Goal: Task Accomplishment & Management: Manage account settings

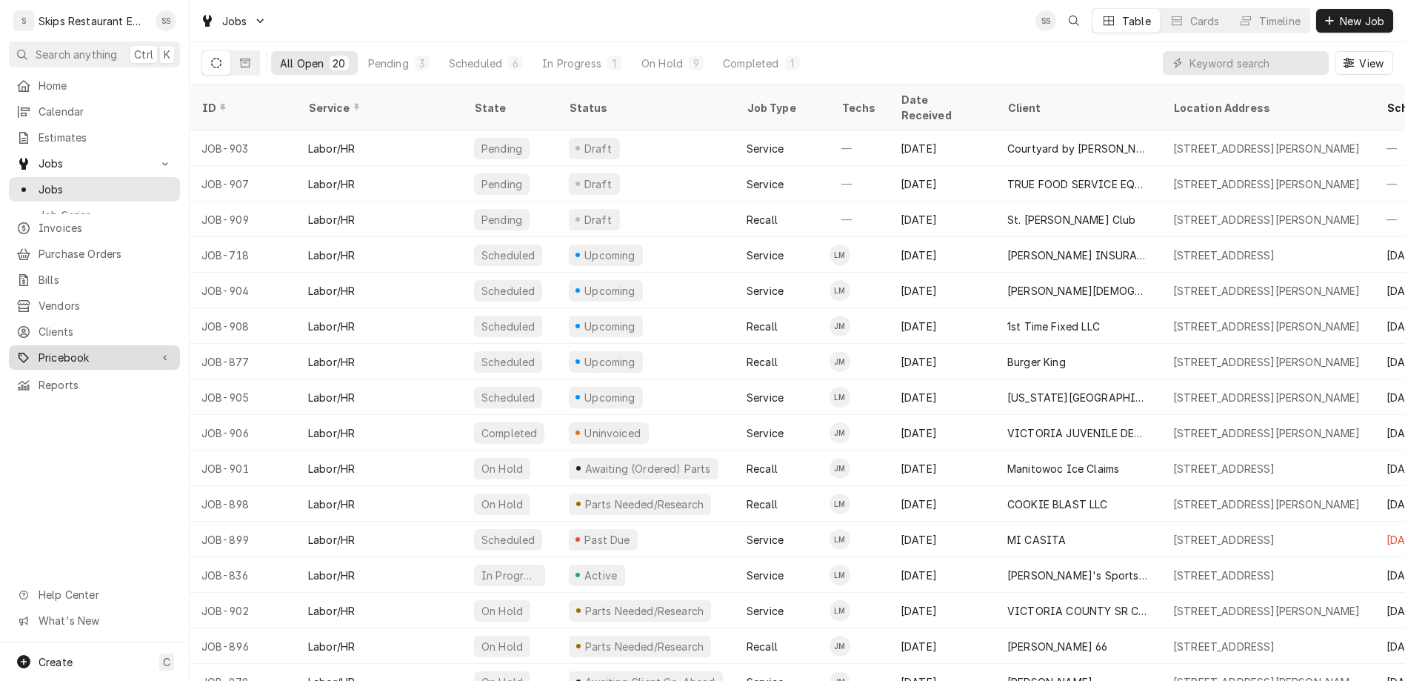
click at [39, 350] on span "Pricebook" at bounding box center [95, 358] width 112 height 16
click at [55, 350] on span "Pricebook" at bounding box center [95, 358] width 112 height 16
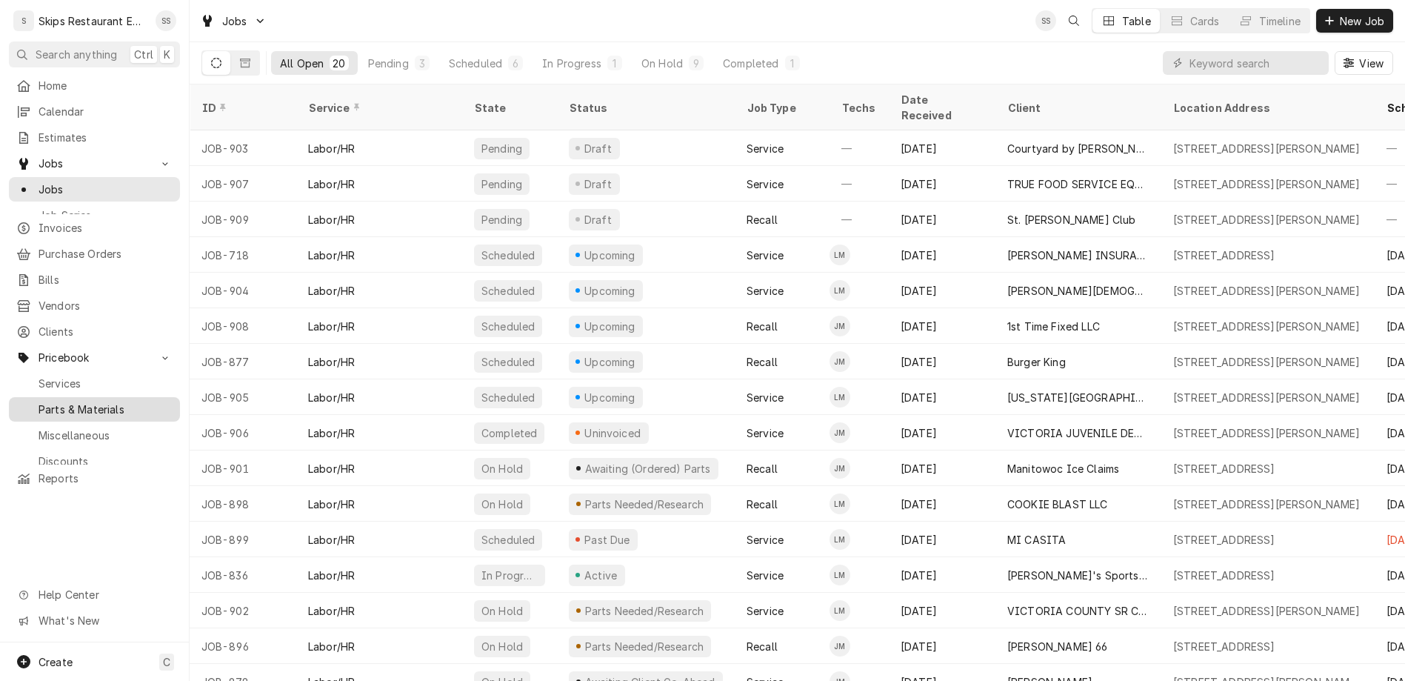
click at [47, 402] on span "Parts & Materials" at bounding box center [106, 410] width 134 height 16
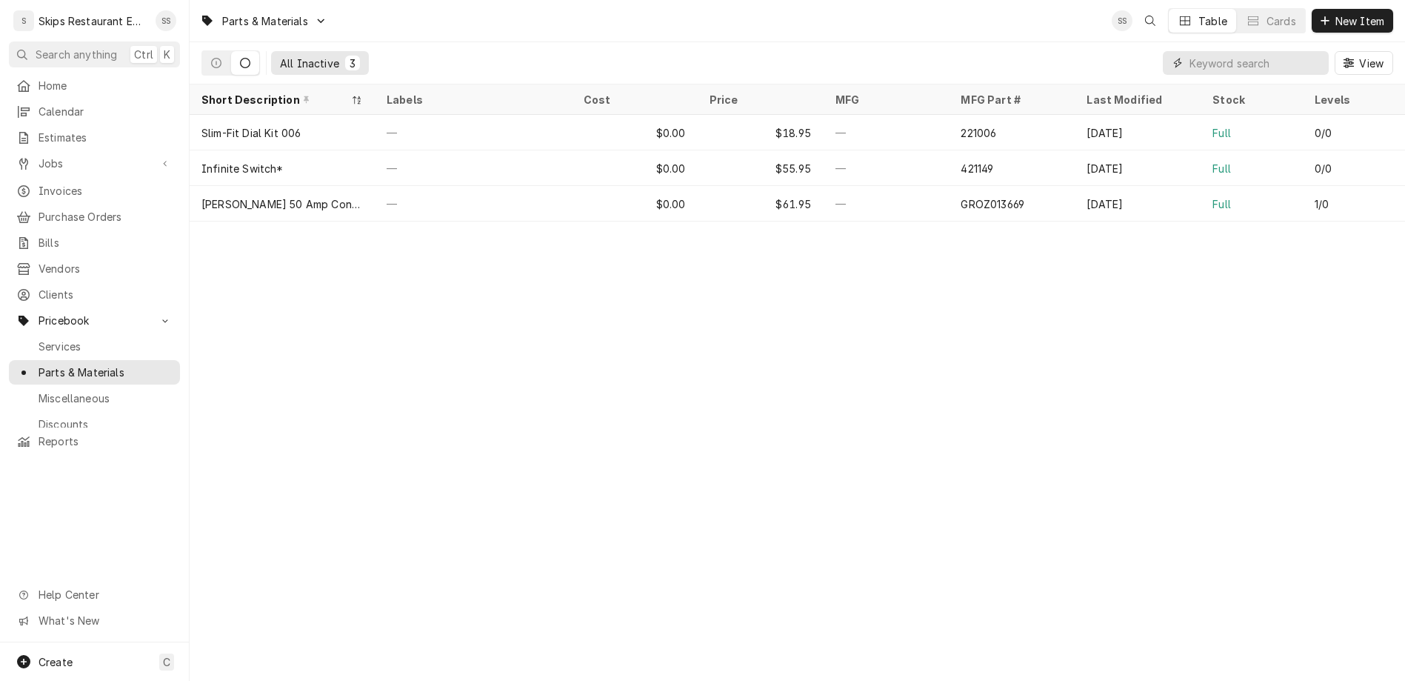
click at [1256, 51] on input "Dynamic Content Wrapper" at bounding box center [1256, 63] width 132 height 24
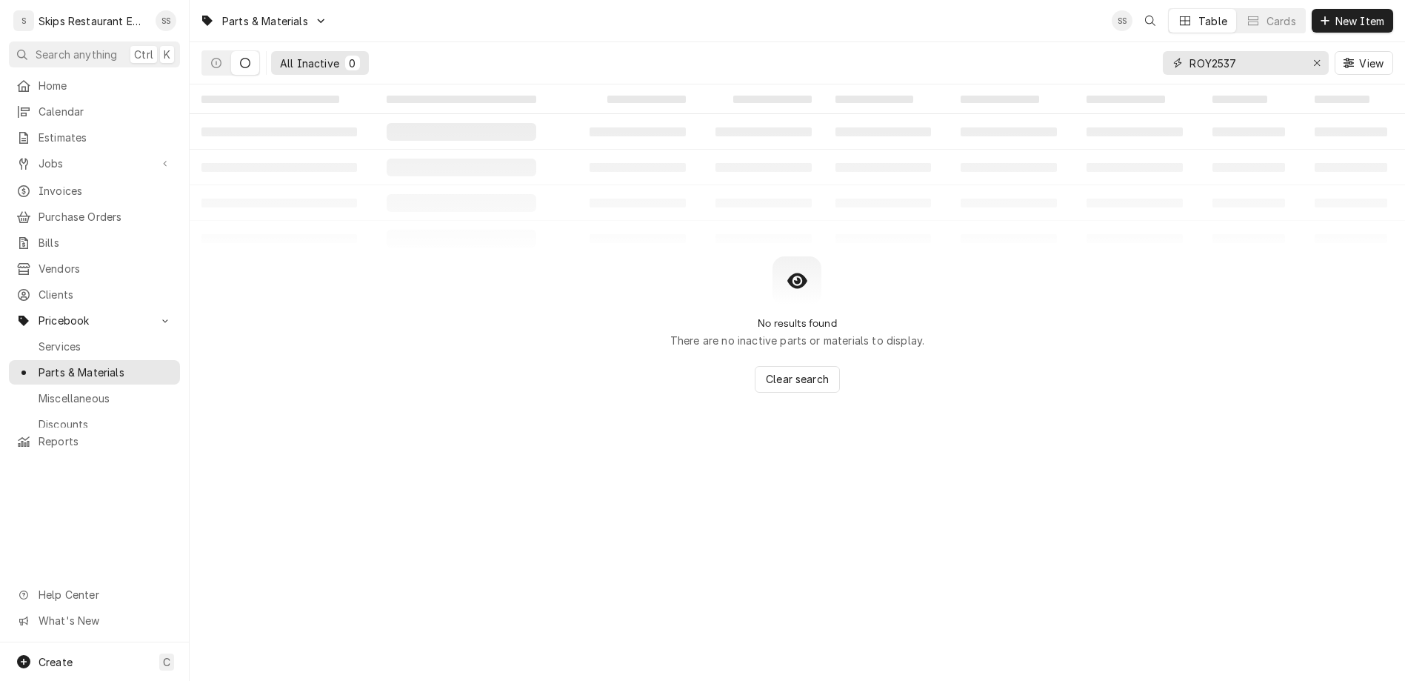
type input "ROY2537"
click at [280, 56] on div "All Inactive" at bounding box center [309, 64] width 59 height 16
click at [1379, 56] on span "View" at bounding box center [1372, 64] width 30 height 16
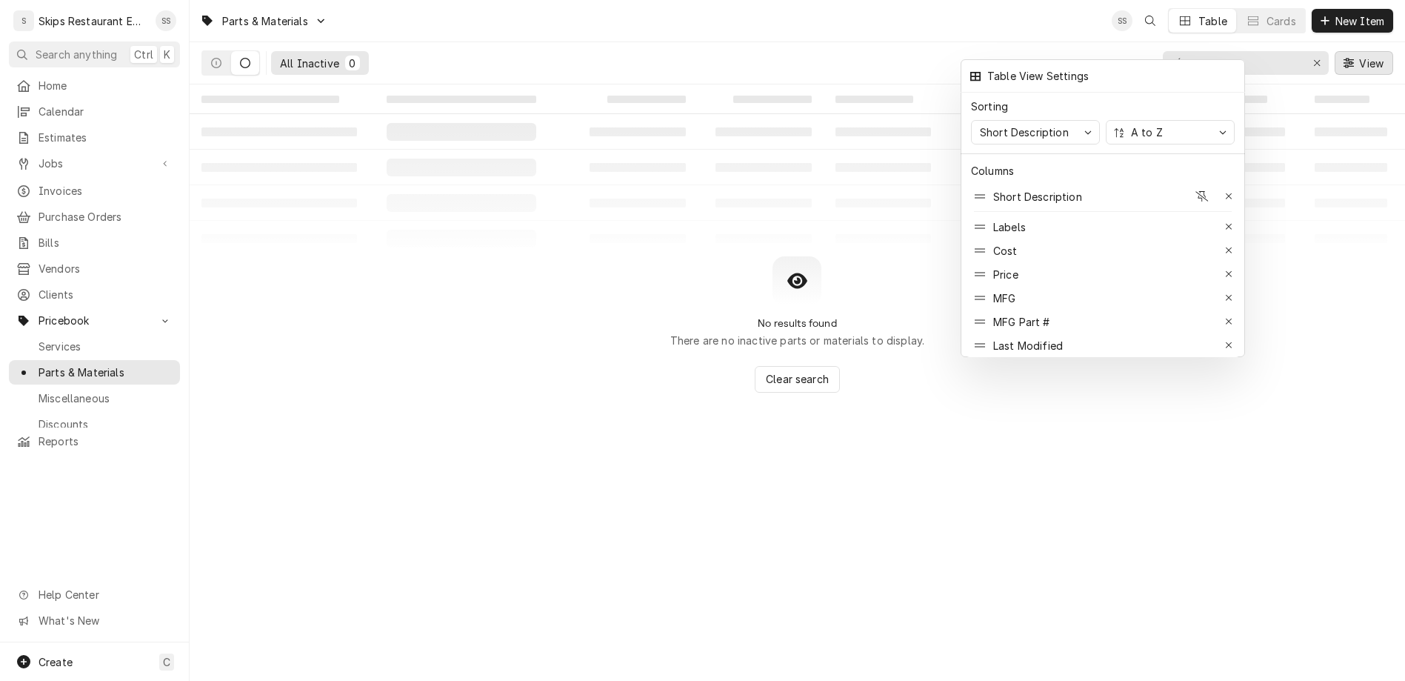
click at [1379, 47] on div at bounding box center [702, 340] width 1405 height 681
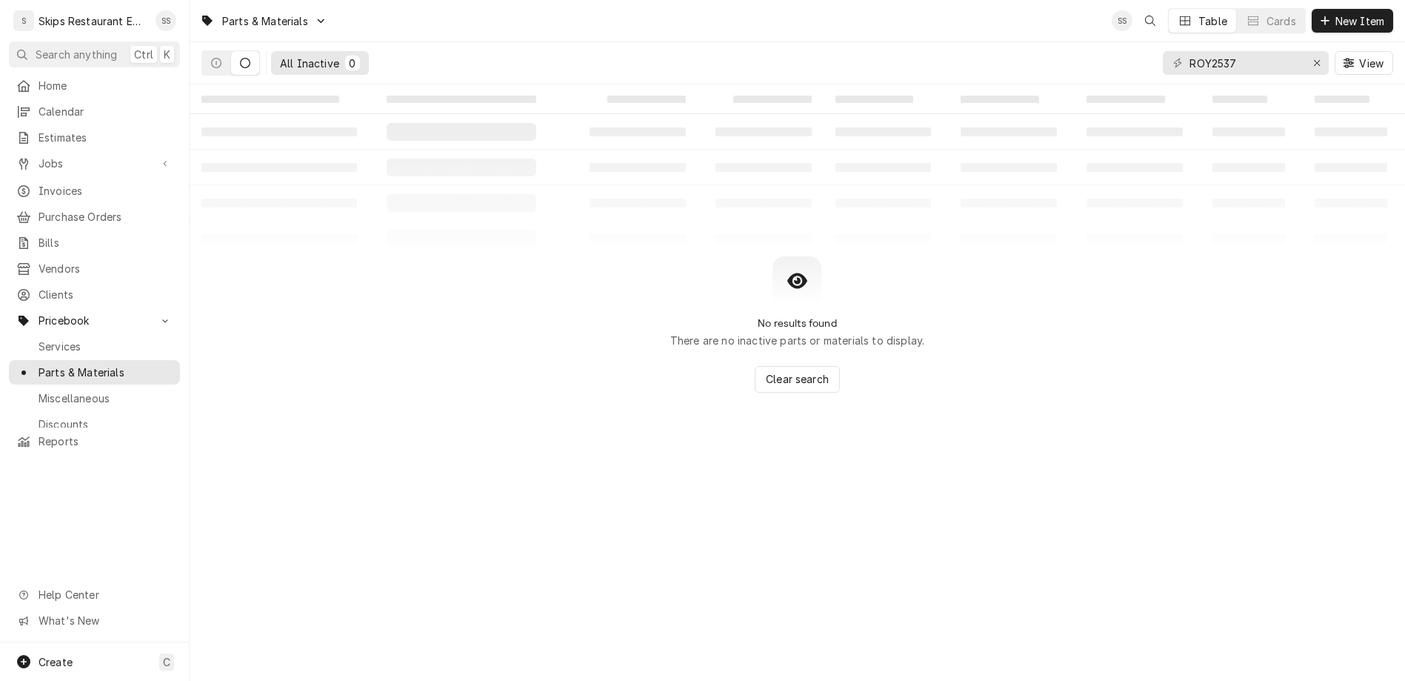
click at [280, 56] on div "All Inactive" at bounding box center [309, 64] width 59 height 16
click at [211, 58] on icon "Dynamic Content Wrapper" at bounding box center [216, 63] width 10 height 10
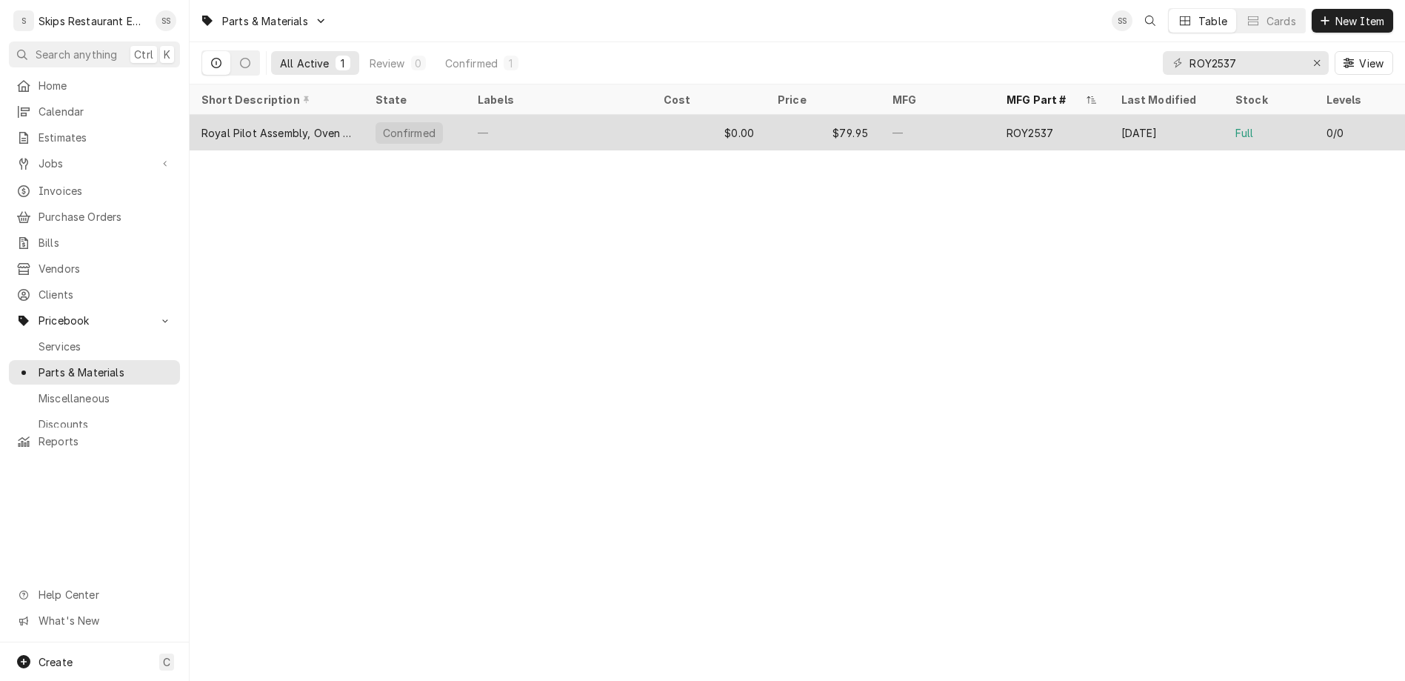
click at [728, 115] on div "$0.00" at bounding box center [709, 133] width 115 height 36
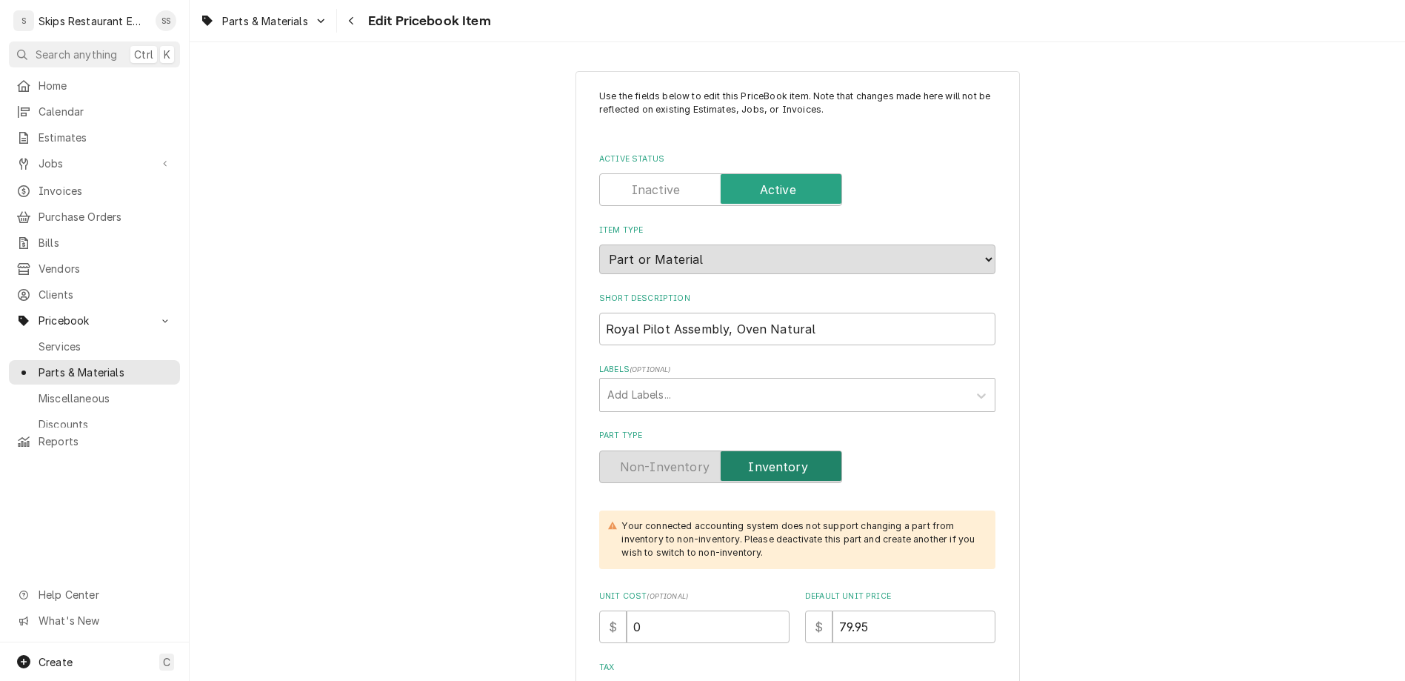
type textarea "x"
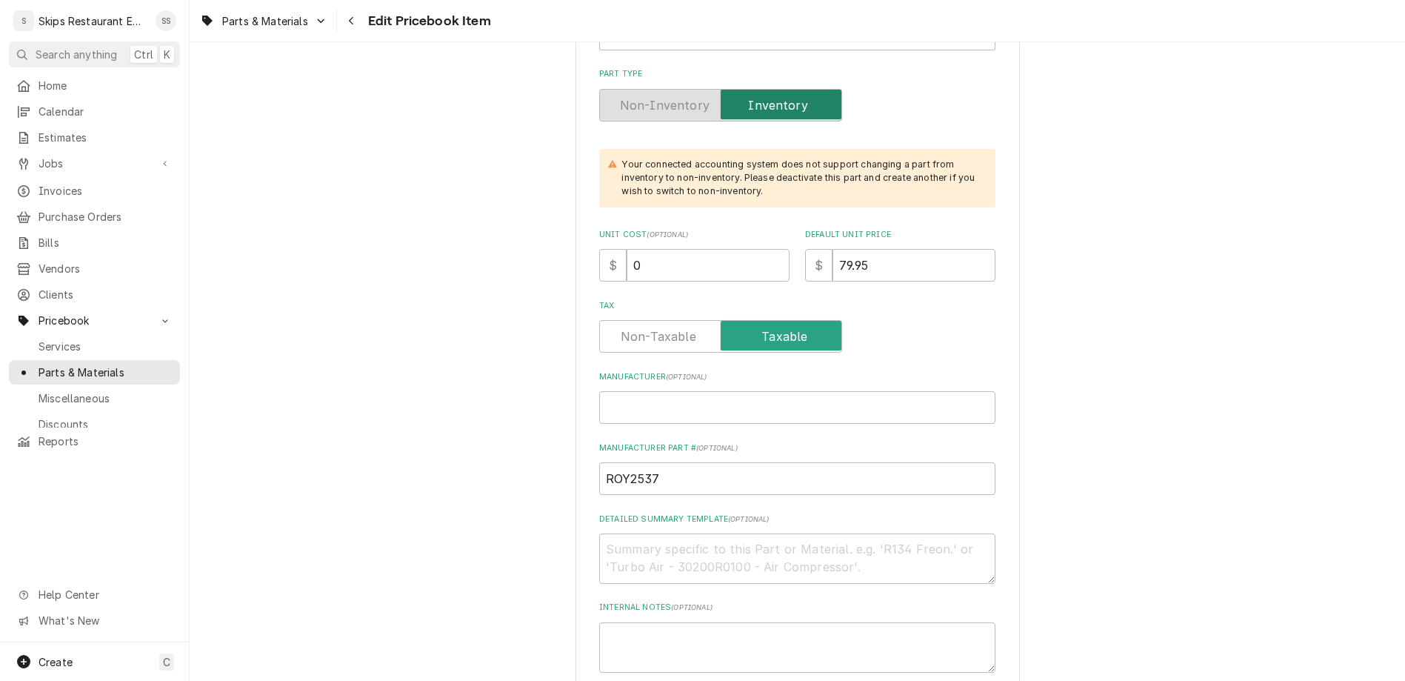
scroll to position [462, 0]
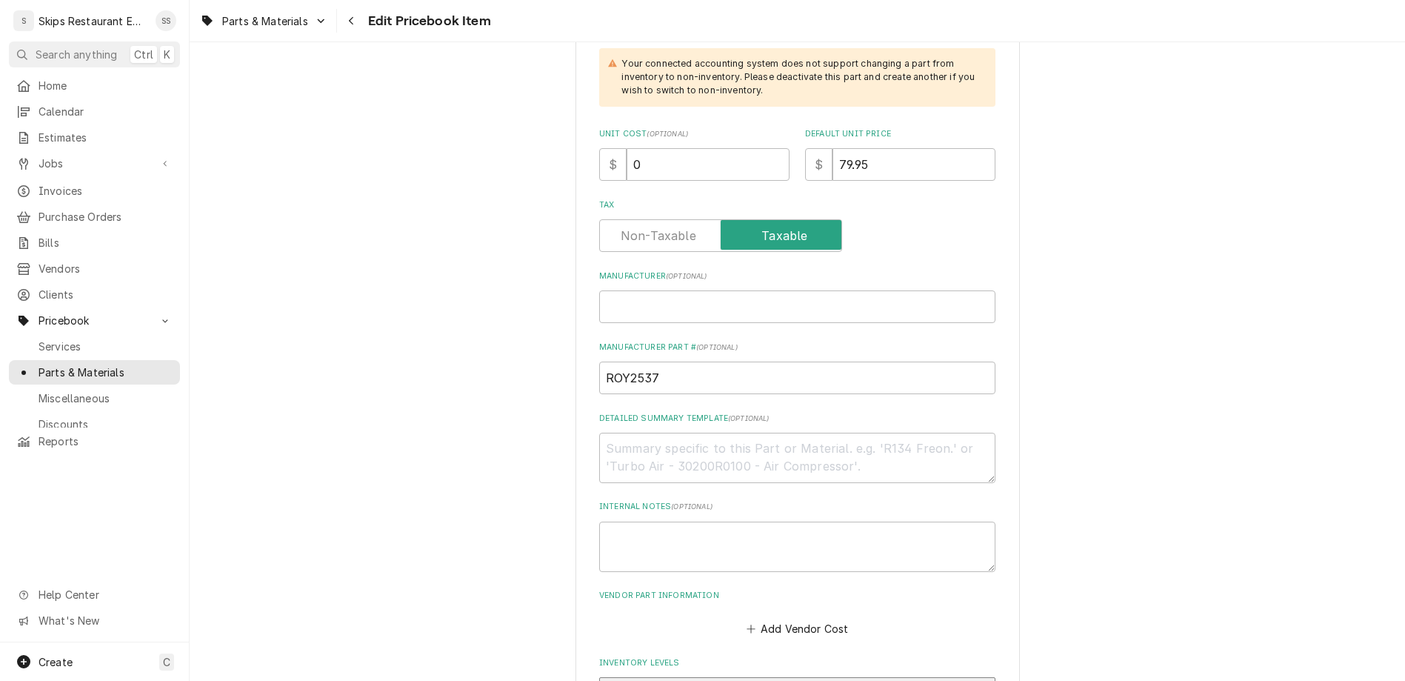
drag, startPoint x: 686, startPoint y: 502, endPoint x: 642, endPoint y: 502, distance: 44.5
type input "1"
drag, startPoint x: 682, startPoint y: 498, endPoint x: 641, endPoint y: 500, distance: 40.8
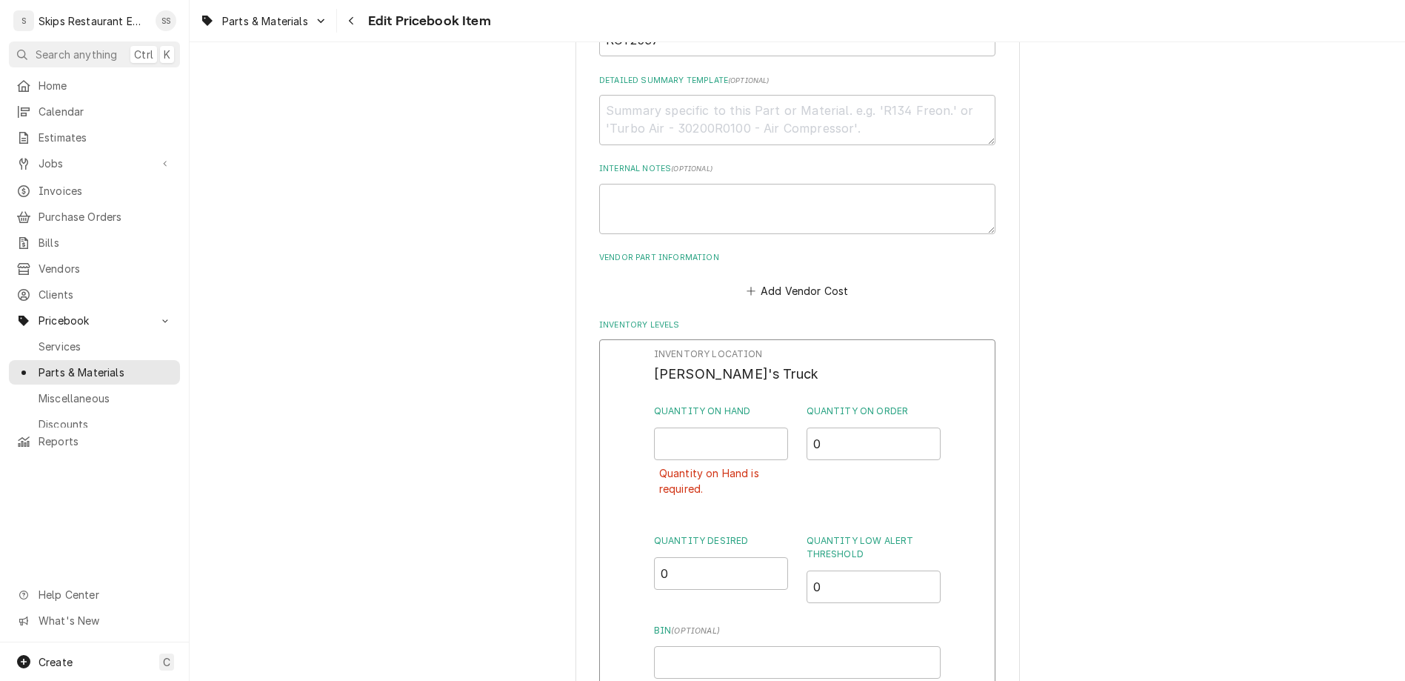
scroll to position [809, 0]
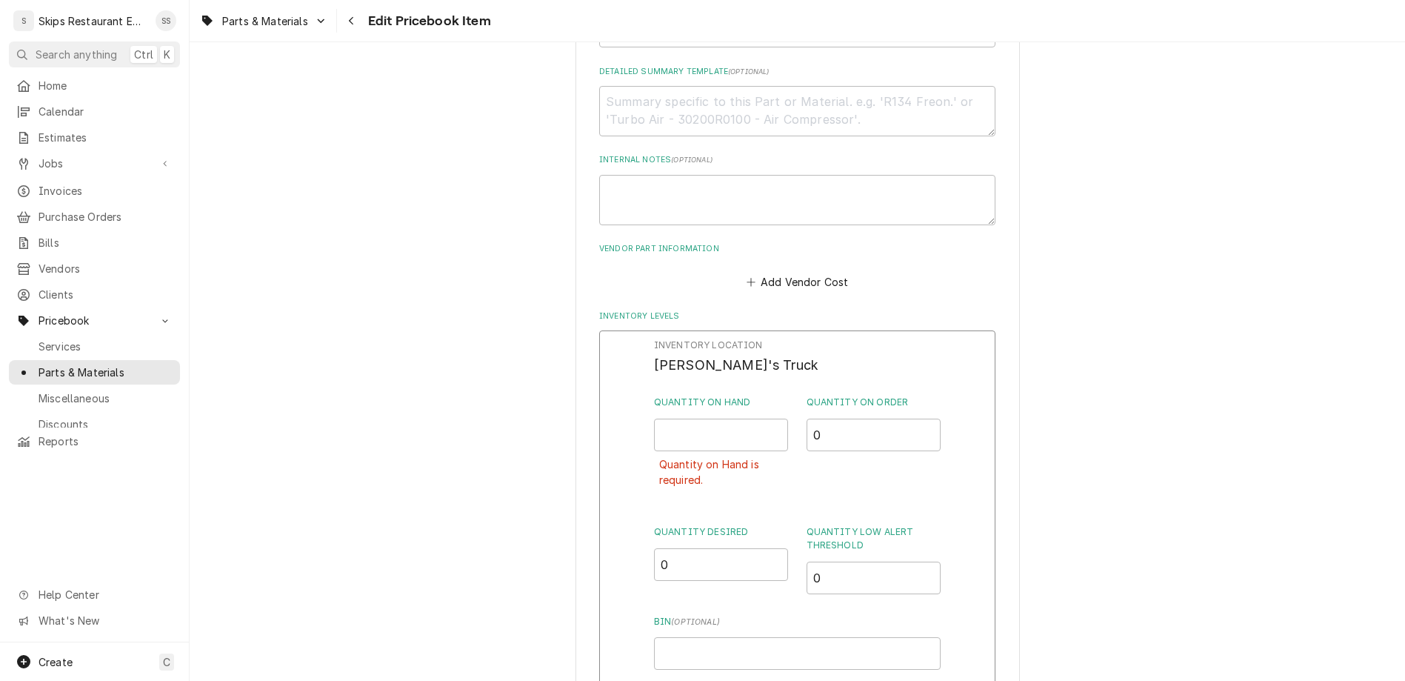
drag, startPoint x: 681, startPoint y: 488, endPoint x: 618, endPoint y: 483, distance: 63.2
type input "1"
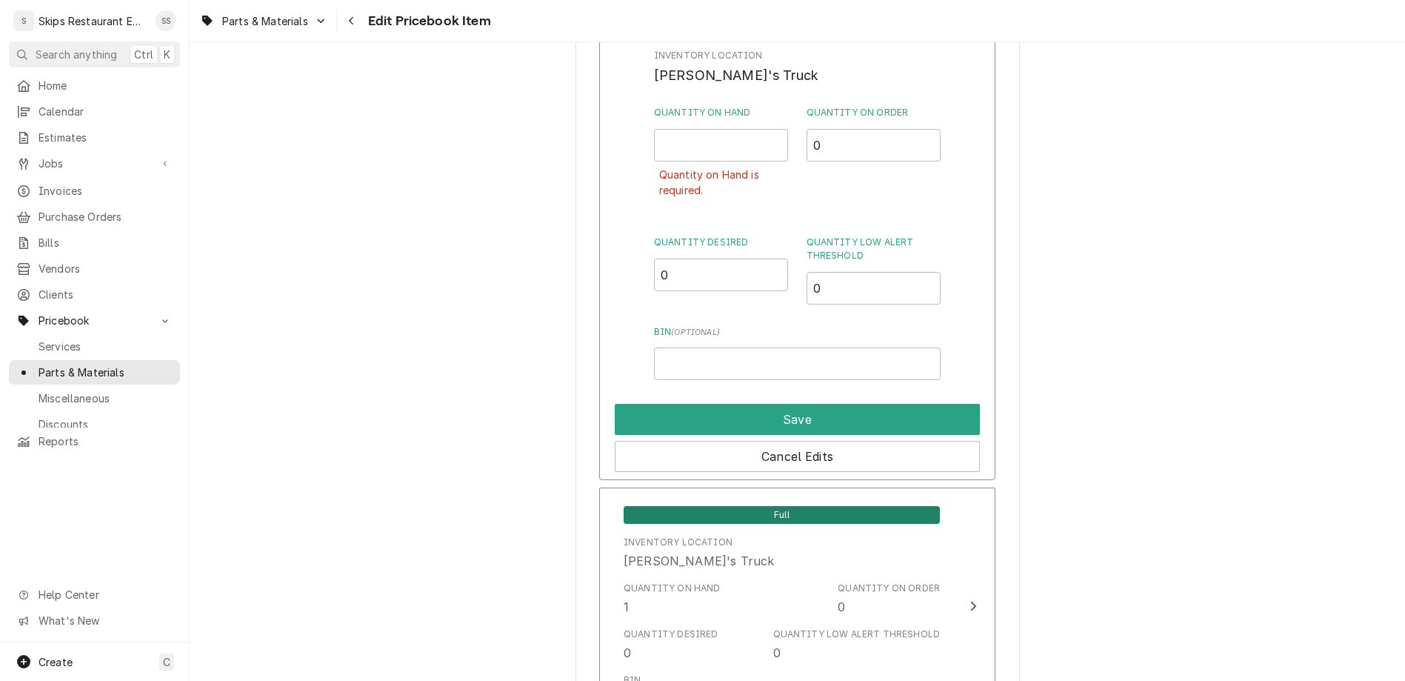
scroll to position [1145, 0]
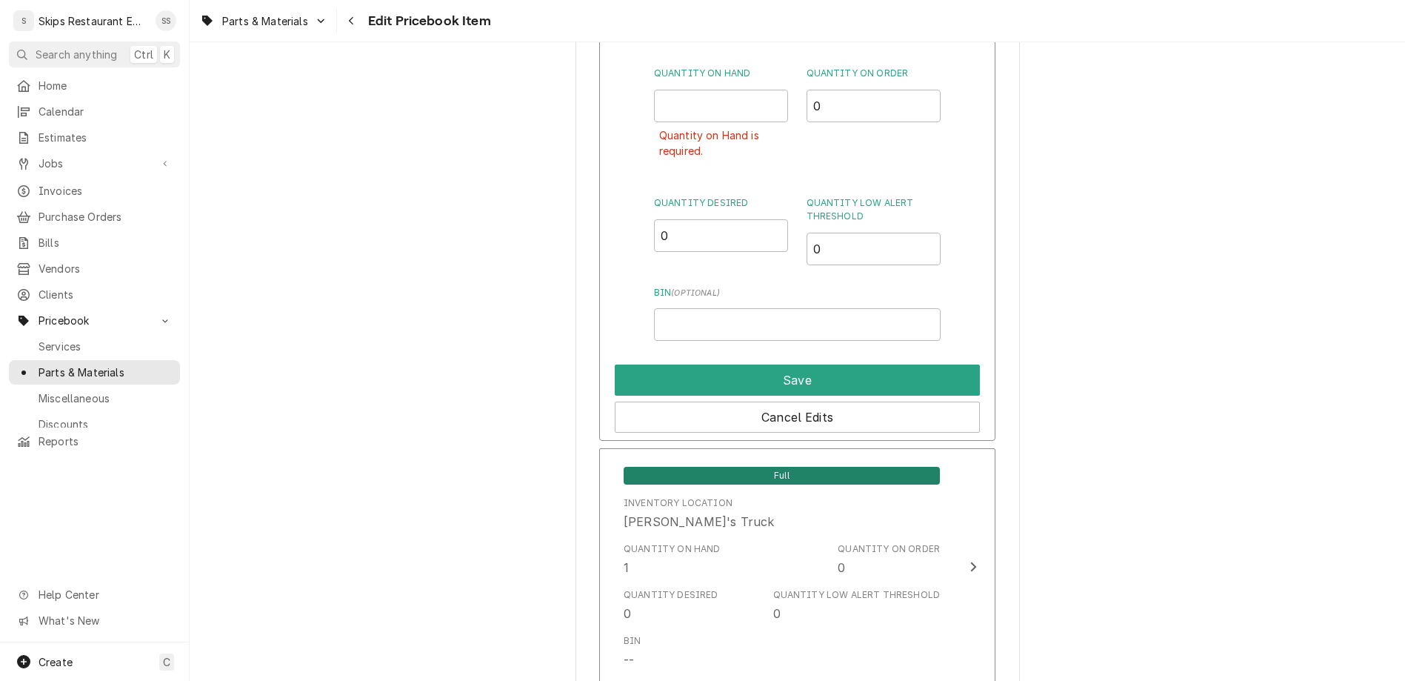
type textarea "x"
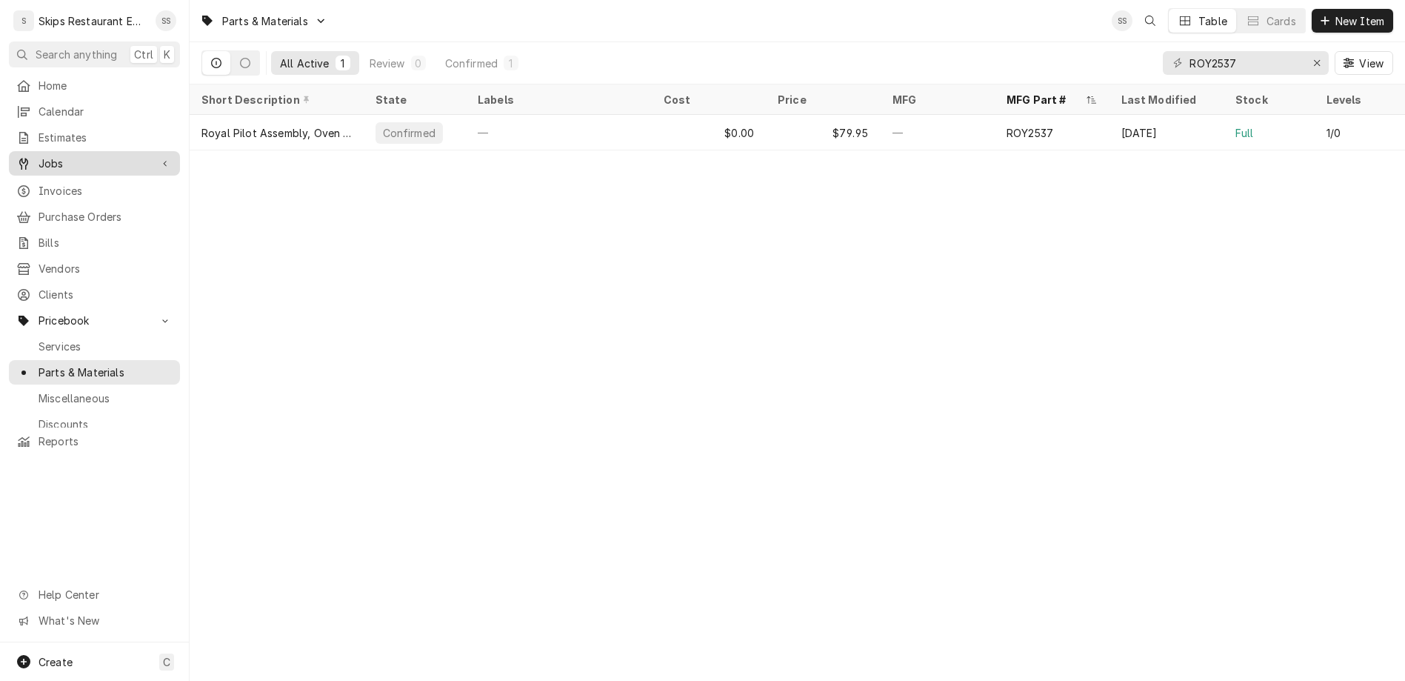
click at [39, 156] on span "Jobs" at bounding box center [95, 164] width 112 height 16
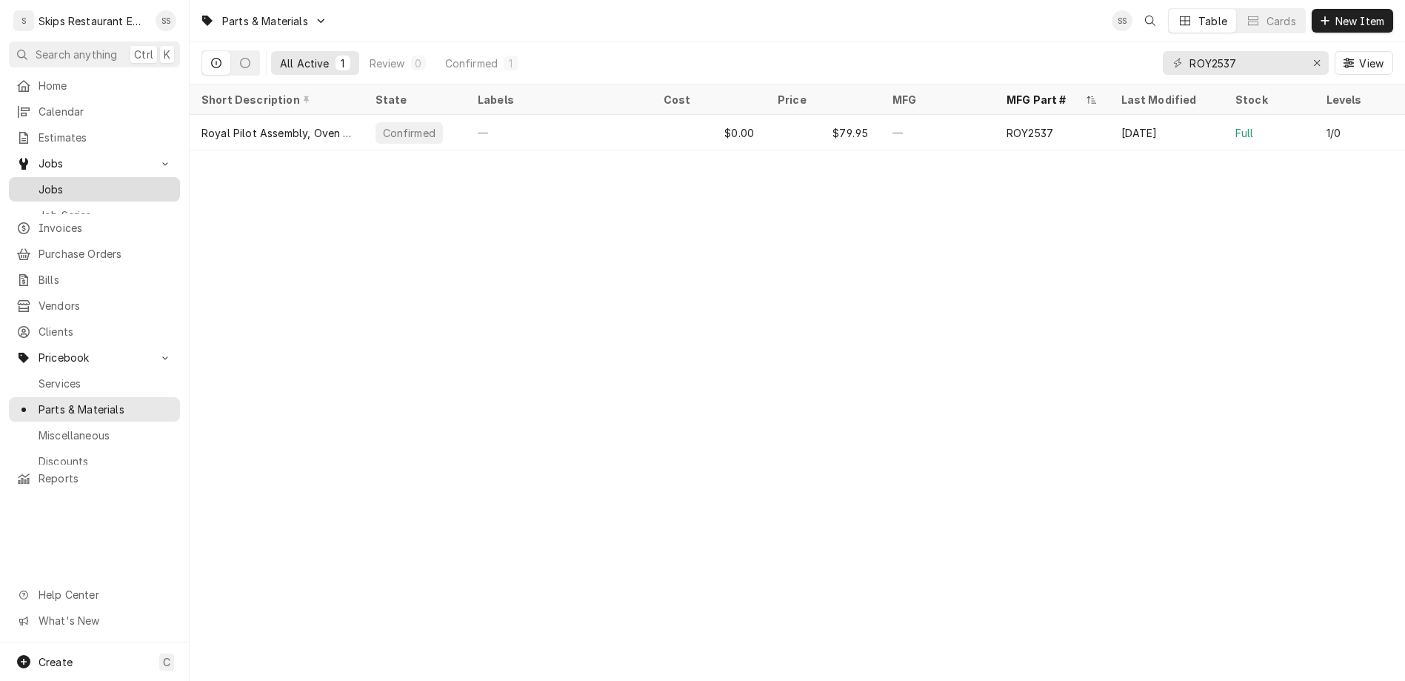
click at [39, 182] on span "Jobs" at bounding box center [106, 190] width 134 height 16
